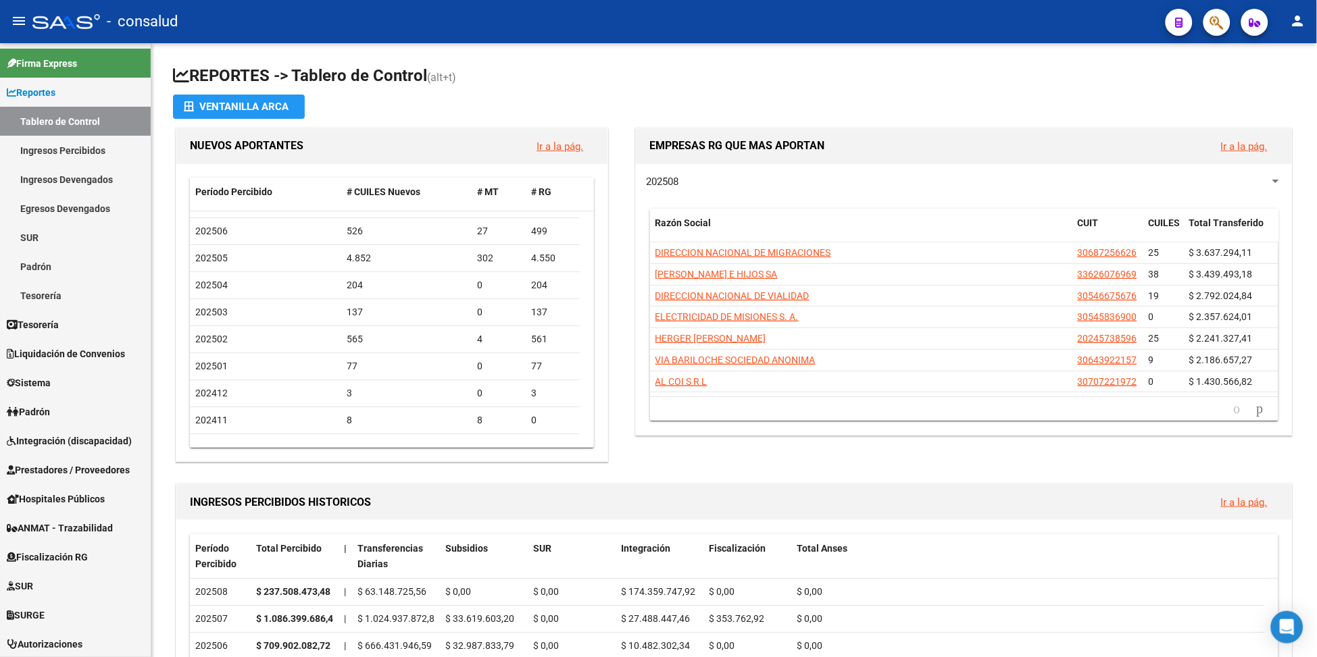
drag, startPoint x: 1316, startPoint y: 187, endPoint x: 1321, endPoint y: 246, distance: 59.0
click at [1316, 246] on html "menu - consalud person Firma Express Reportes Tablero de Control Ingresos Perci…" at bounding box center [658, 328] width 1317 height 657
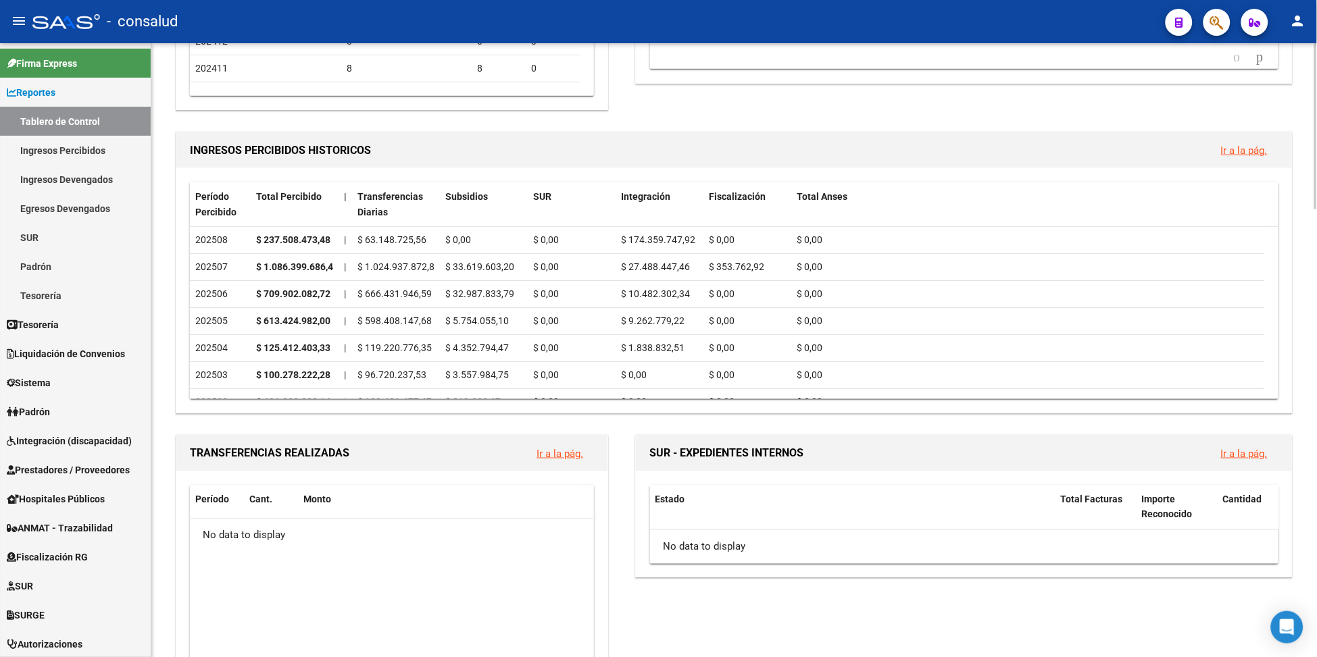
scroll to position [311, 0]
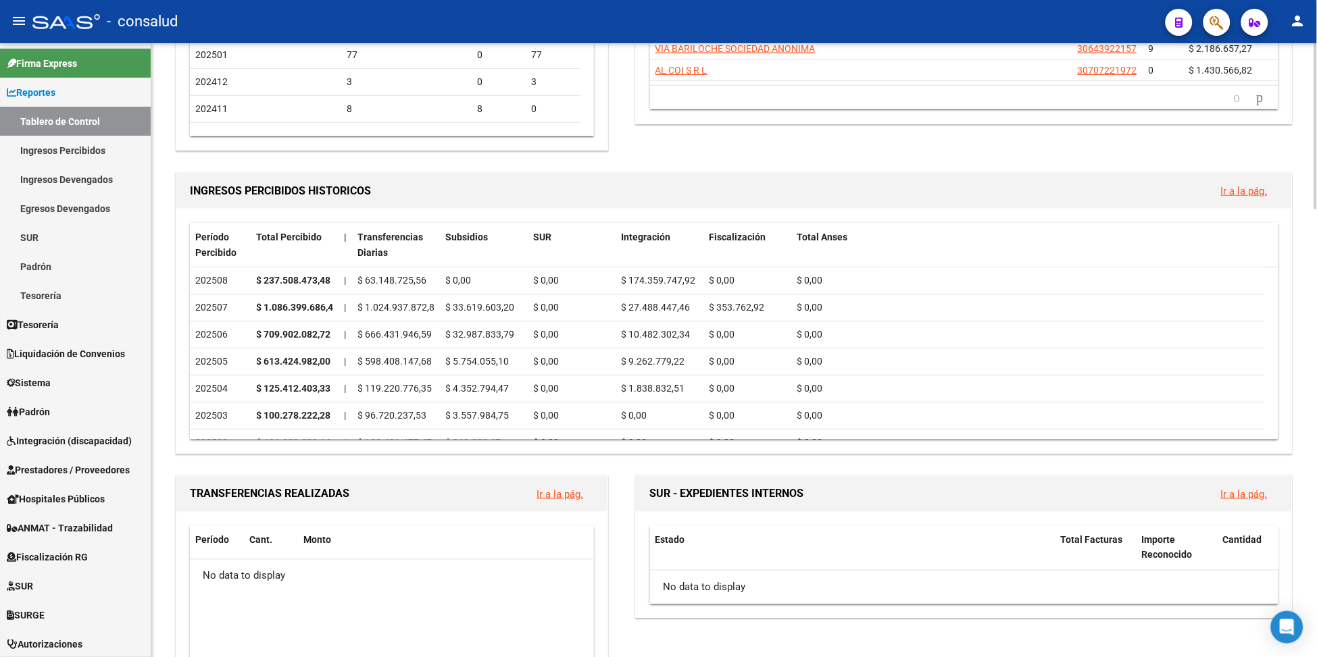
click at [1316, 288] on html "menu - consalud person Firma Express Reportes Tablero de Control Ingresos Perci…" at bounding box center [658, 328] width 1317 height 657
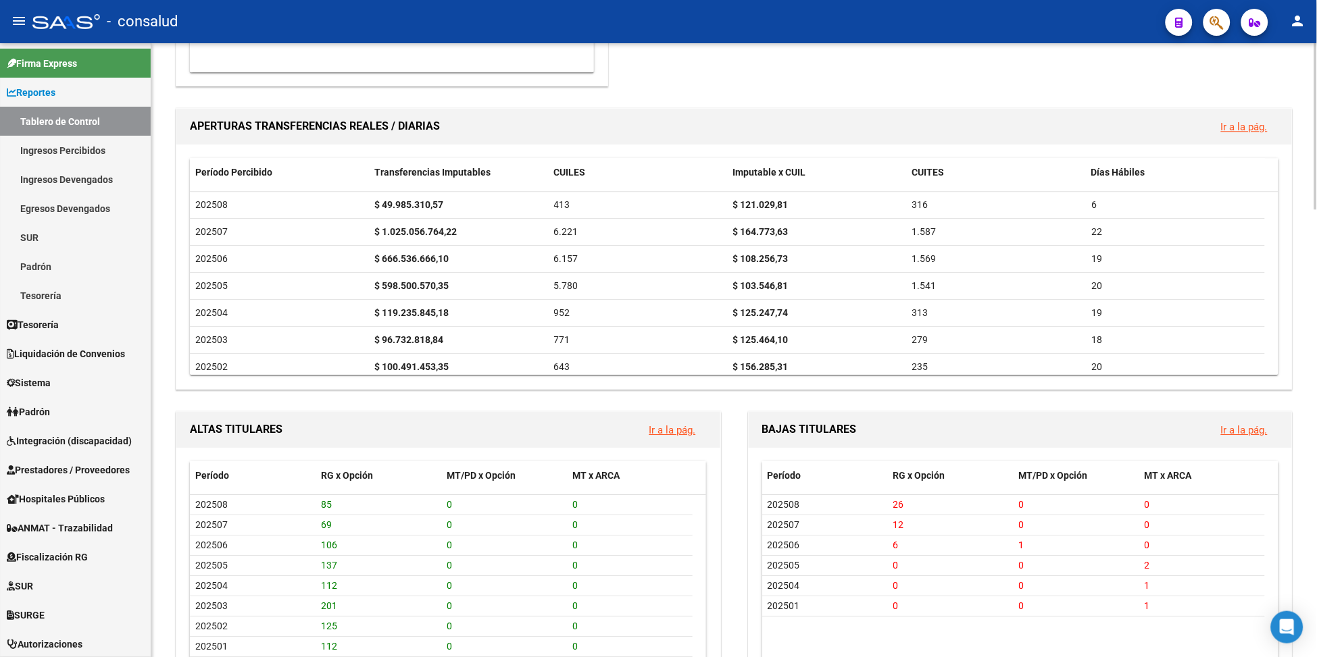
scroll to position [90, 0]
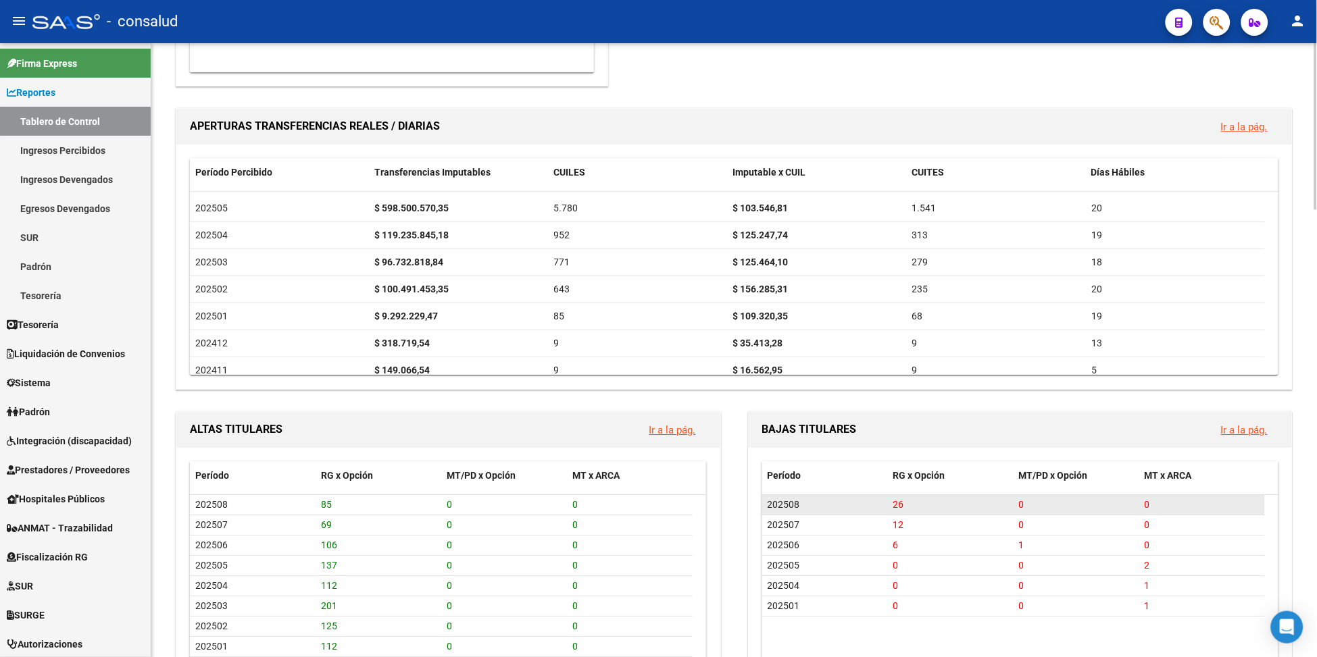
click at [821, 500] on div "202508" at bounding box center [824, 505] width 115 height 16
click at [802, 506] on div "202508" at bounding box center [824, 505] width 115 height 16
click at [936, 506] on div "26" at bounding box center [950, 505] width 115 height 16
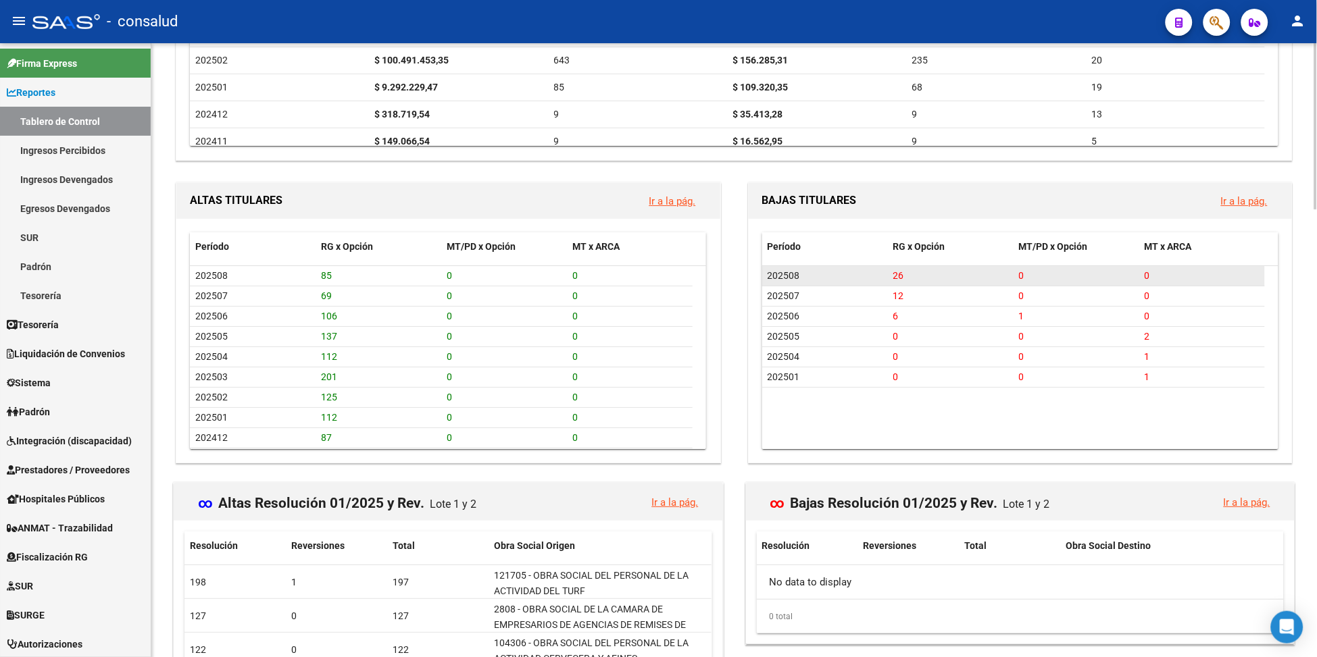
scroll to position [1212, 0]
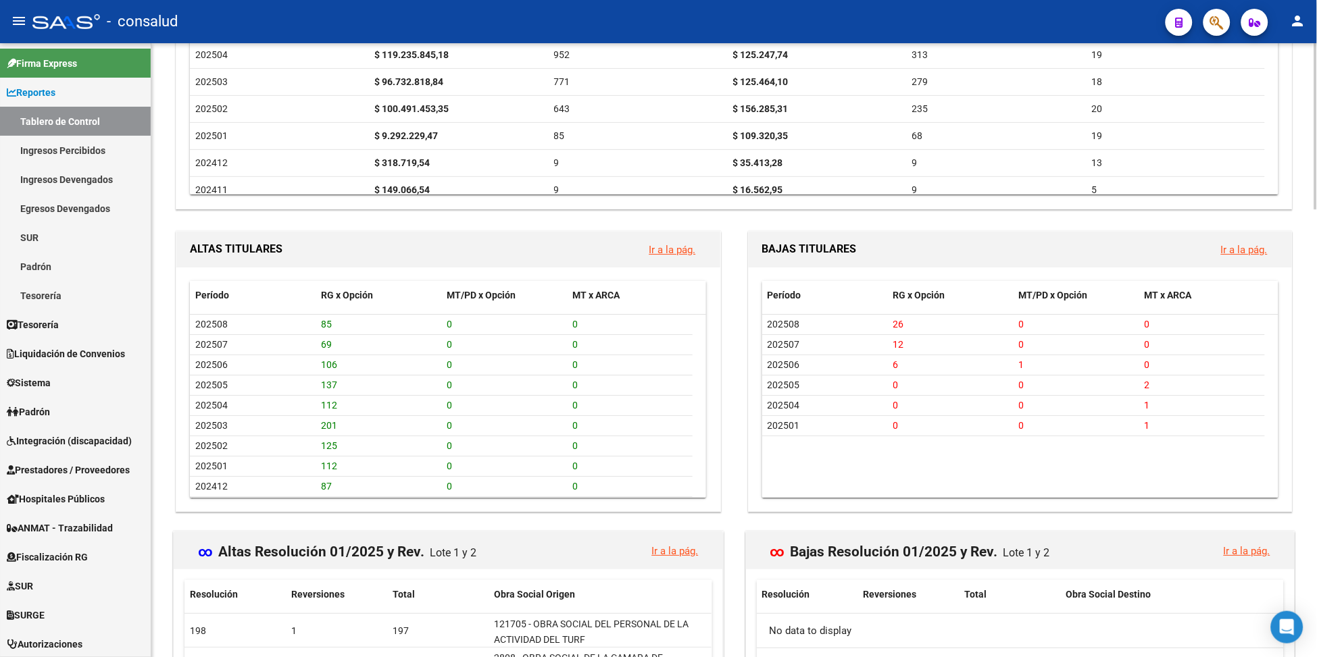
click at [1237, 251] on link "Ir a la pág." at bounding box center [1244, 250] width 47 height 12
